Goal: Task Accomplishment & Management: Manage account settings

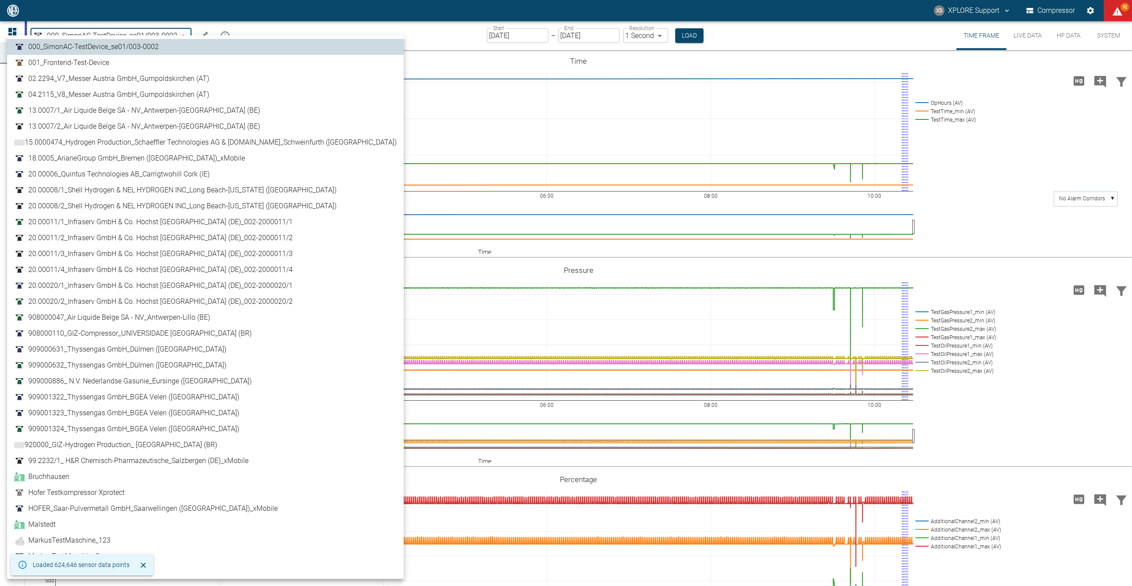
drag, startPoint x: 138, startPoint y: 39, endPoint x: 128, endPoint y: 54, distance: 18.4
click at [139, 39] on body "XS XPLORE Support Compressor 92 Dashboard Machines Analyses Reports Comments Me…" at bounding box center [566, 293] width 1132 height 586
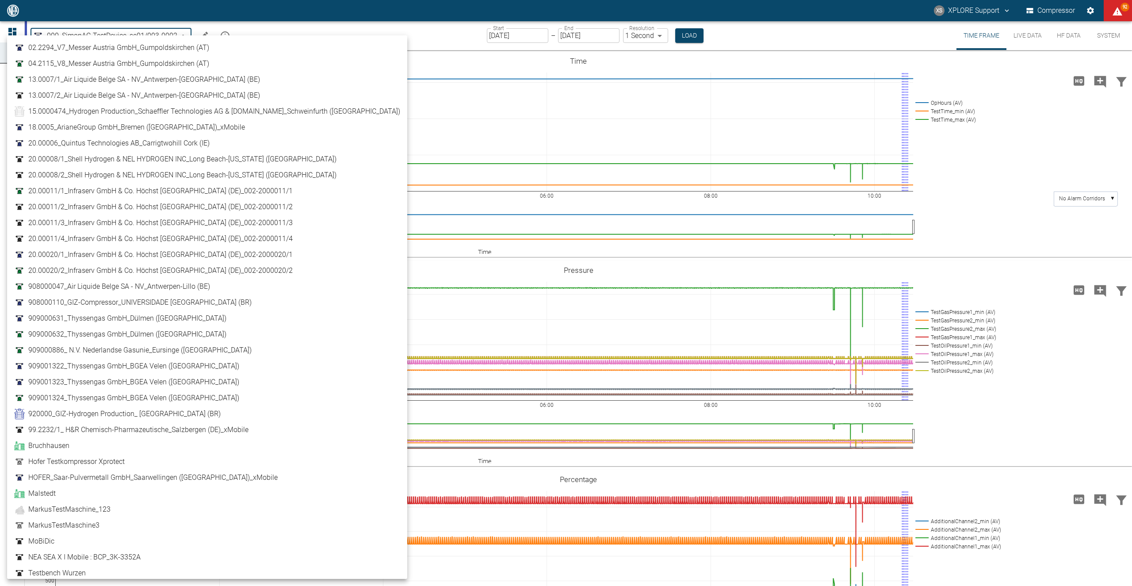
scroll to position [69, 0]
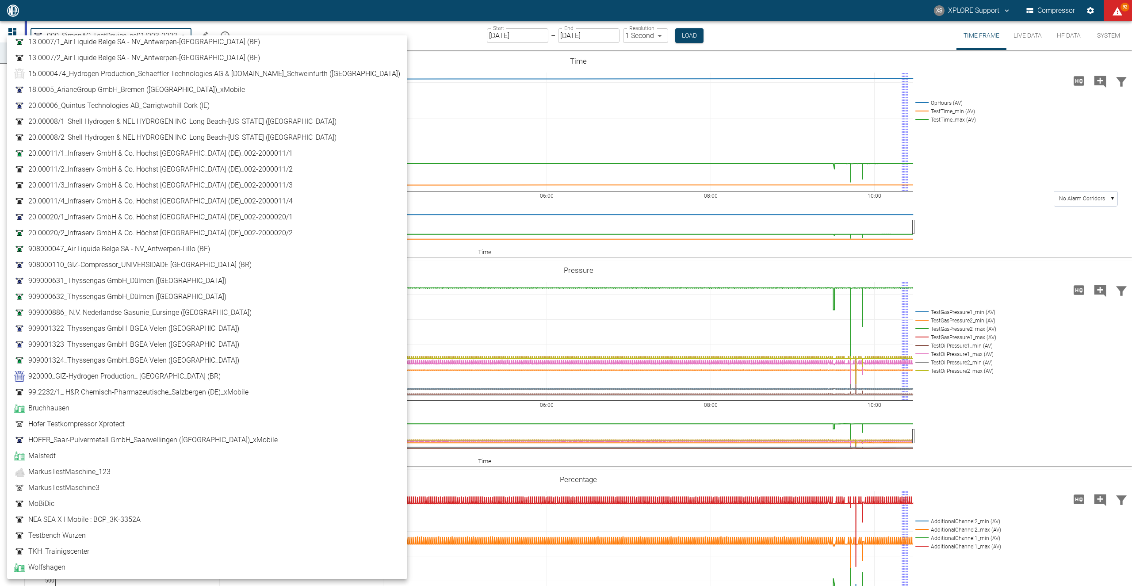
click at [119, 474] on link "MarkusTestMaschine_123" at bounding box center [207, 471] width 386 height 11
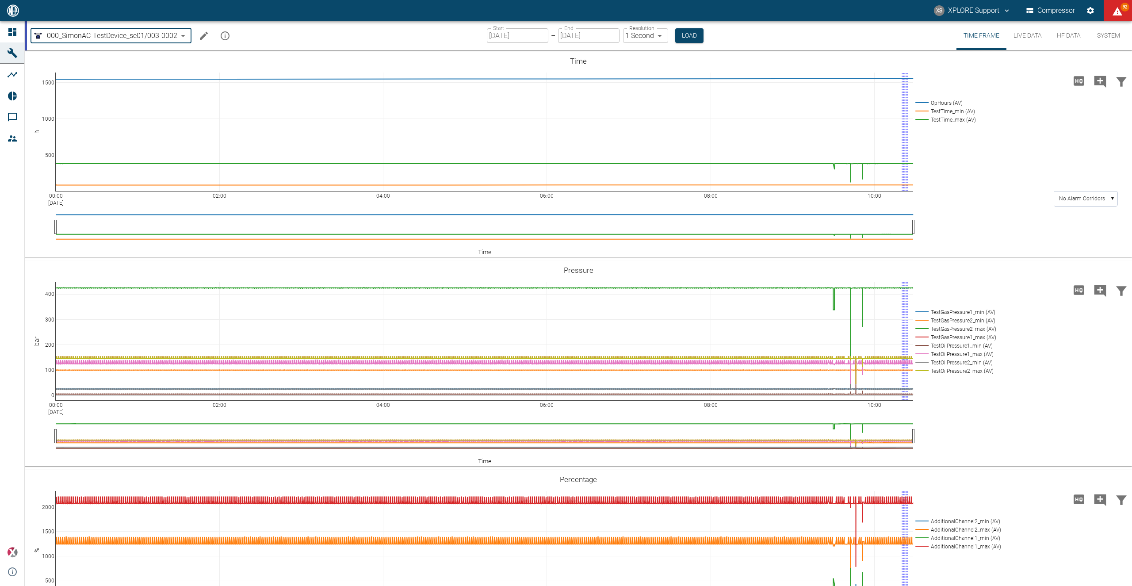
type input "098f527d-1afb-4f7e-a518-a24ac79cfef4"
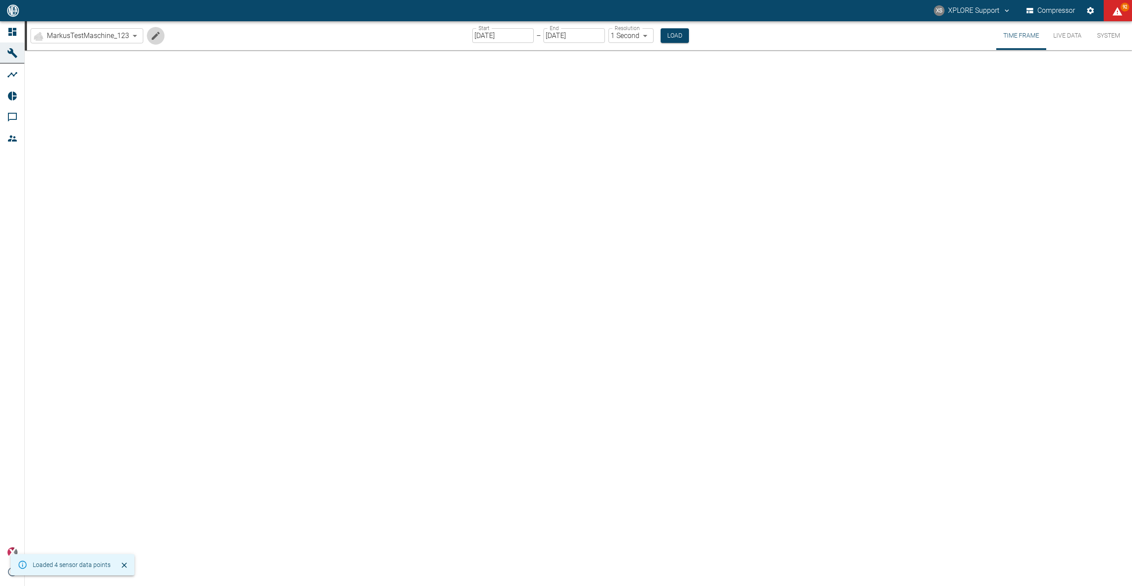
click at [152, 42] on button "Edit machine" at bounding box center [156, 36] width 18 height 18
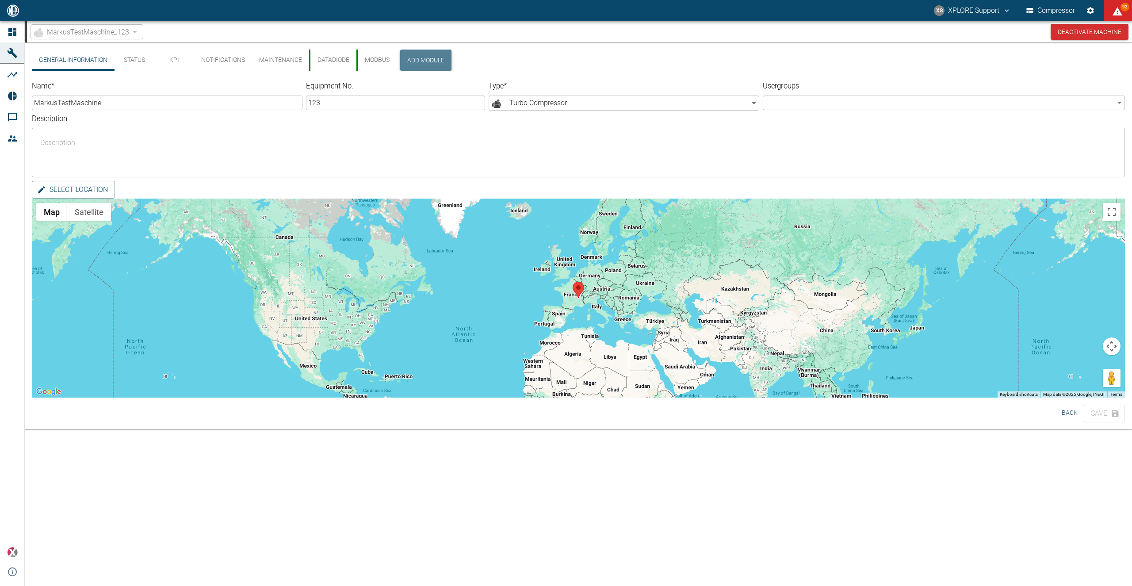
click at [416, 61] on button "Add Module" at bounding box center [425, 60] width 51 height 21
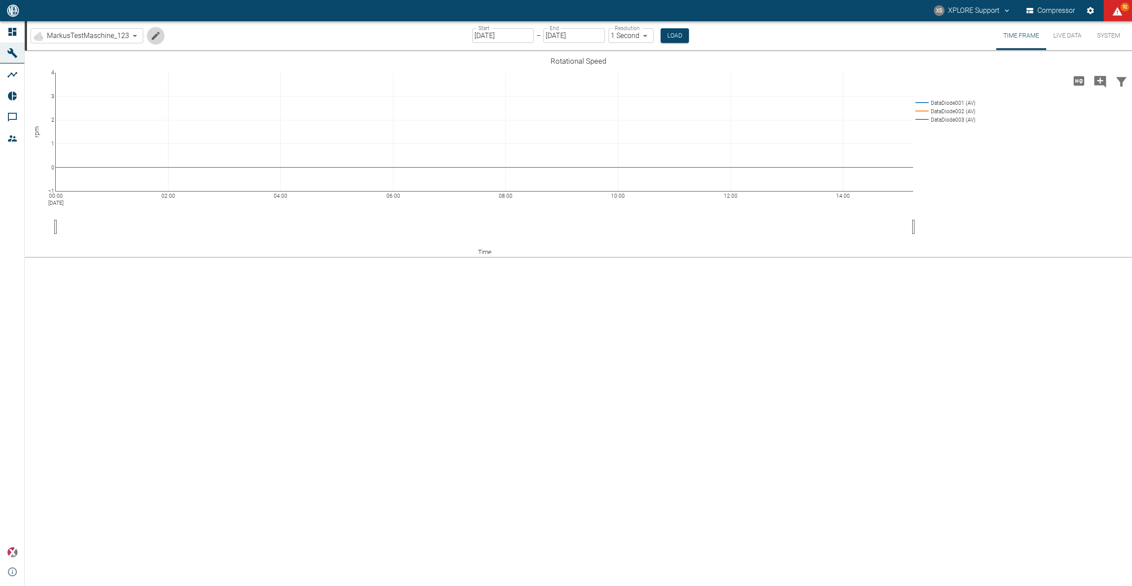
click at [153, 37] on icon "Edit machine" at bounding box center [156, 35] width 8 height 8
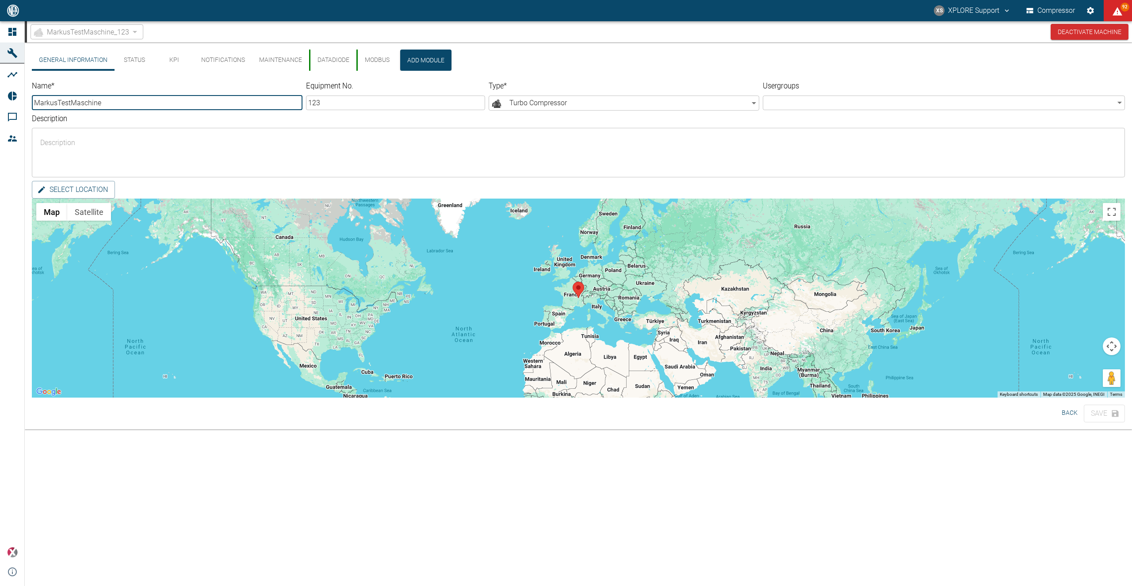
click at [387, 61] on button "Modbus" at bounding box center [376, 60] width 40 height 21
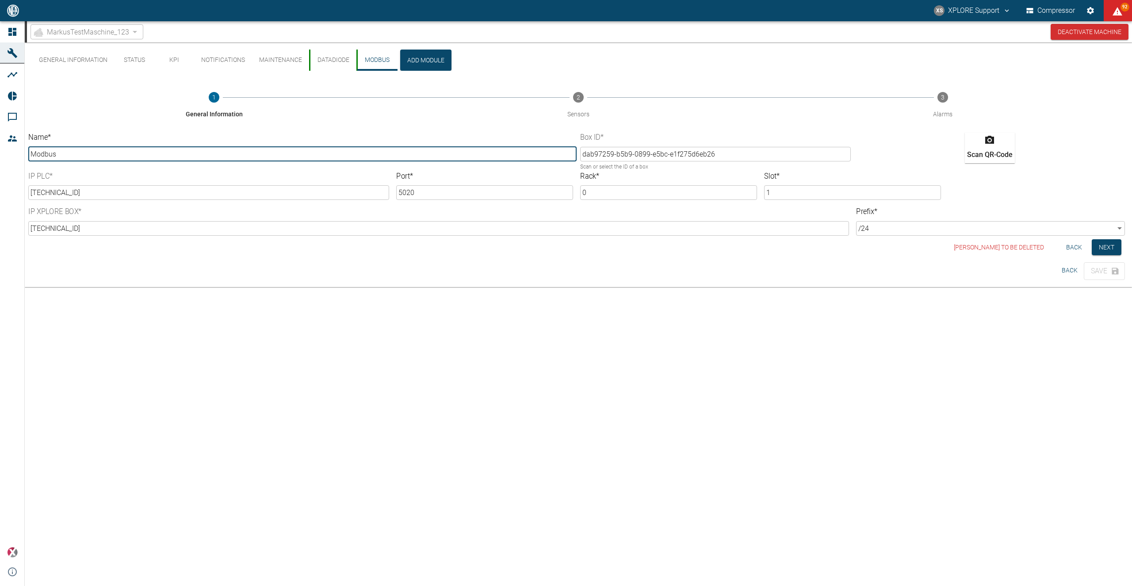
click at [328, 65] on button "DataDiode" at bounding box center [332, 60] width 47 height 21
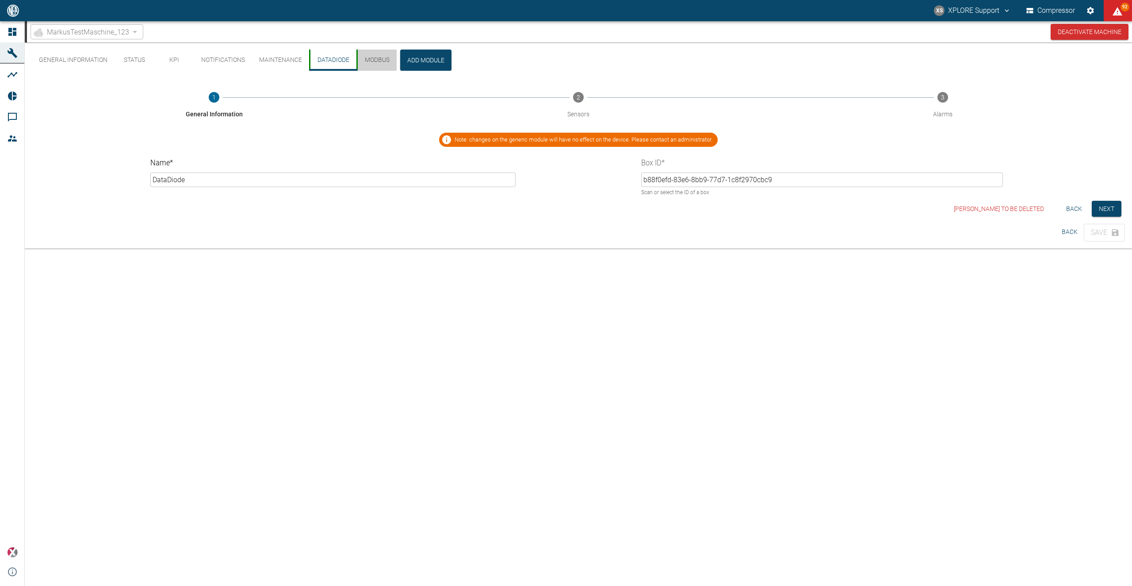
click at [374, 61] on button "Modbus" at bounding box center [376, 60] width 40 height 21
